Goal: Manage account settings

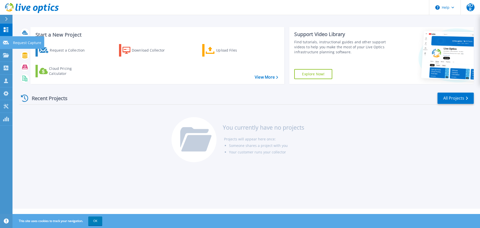
click at [8, 42] on icon at bounding box center [6, 43] width 6 height 4
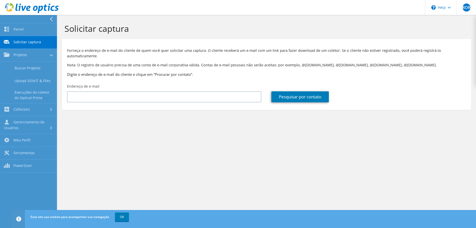
click at [105, 119] on section "Solicitar captura Forneça o endereço de e-mail do cliente de quem você quer sol…" at bounding box center [266, 75] width 419 height 120
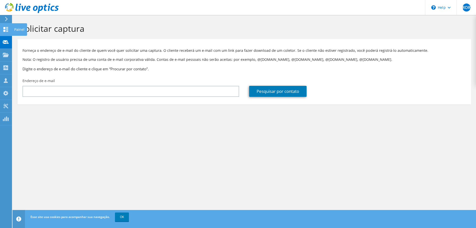
click at [4, 29] on use at bounding box center [6, 29] width 5 height 5
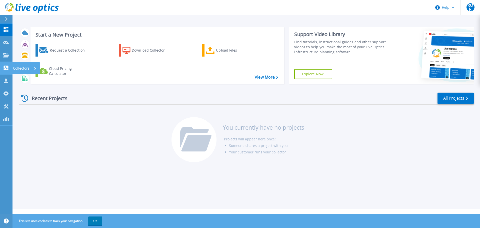
click at [8, 68] on icon at bounding box center [6, 68] width 5 height 5
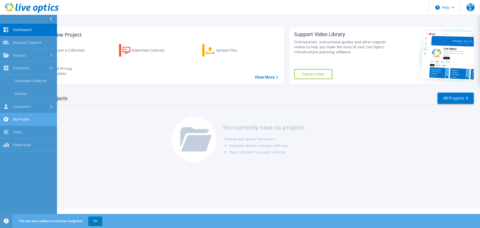
click at [29, 115] on link "My Profile My Profile" at bounding box center [28, 119] width 57 height 13
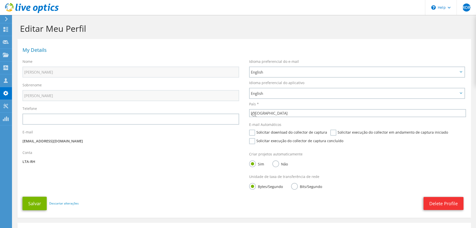
select select "30"
